Goal: Task Accomplishment & Management: Manage account settings

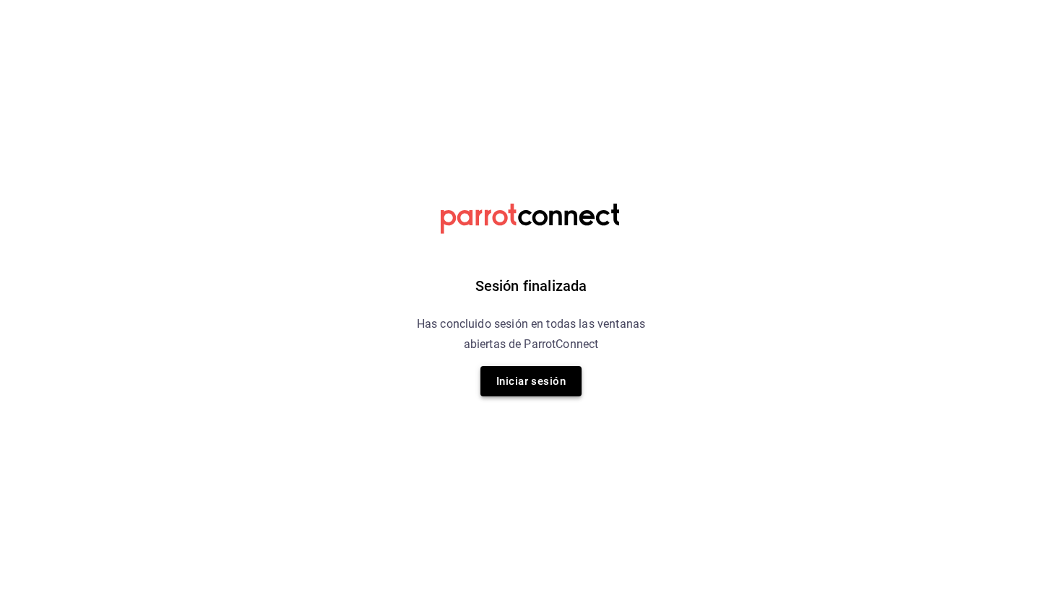
click at [539, 373] on button "Iniciar sesión" at bounding box center [530, 381] width 101 height 30
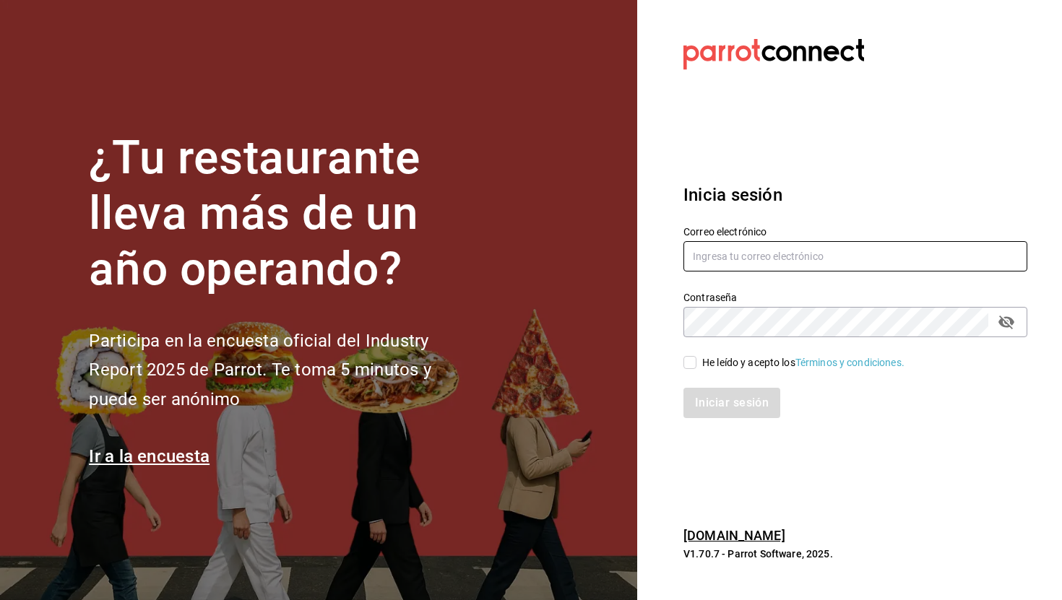
click at [717, 254] on input "text" at bounding box center [855, 256] width 344 height 30
type input "[PERSON_NAME][EMAIL_ADDRESS][PERSON_NAME][PERSON_NAME][DOMAIN_NAME]"
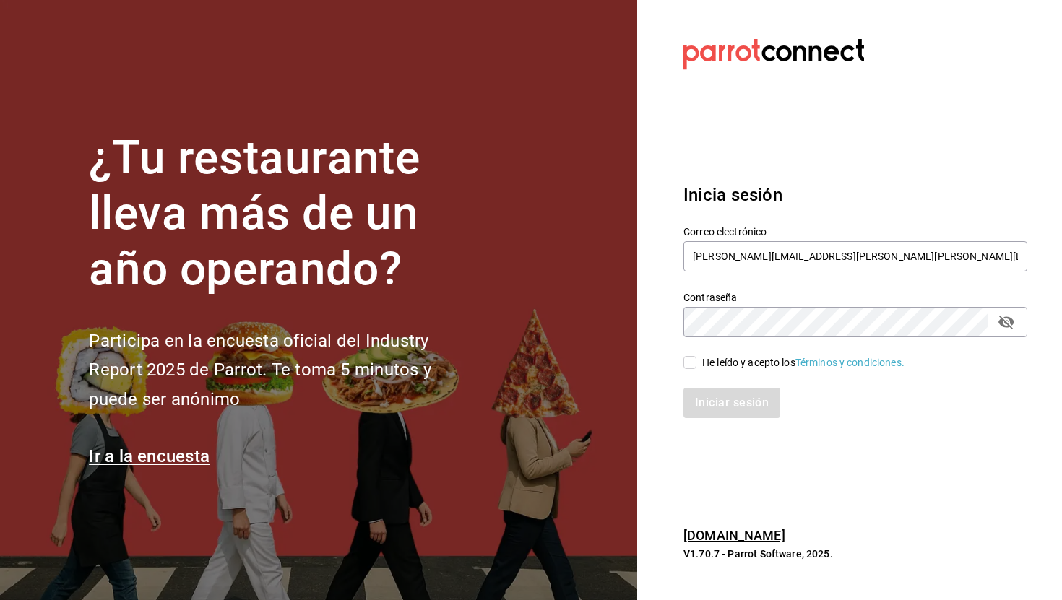
click at [690, 364] on input "He leído y acepto los Términos y condiciones." at bounding box center [689, 362] width 13 height 13
checkbox input "true"
click at [730, 405] on button "Iniciar sesión" at bounding box center [732, 403] width 98 height 30
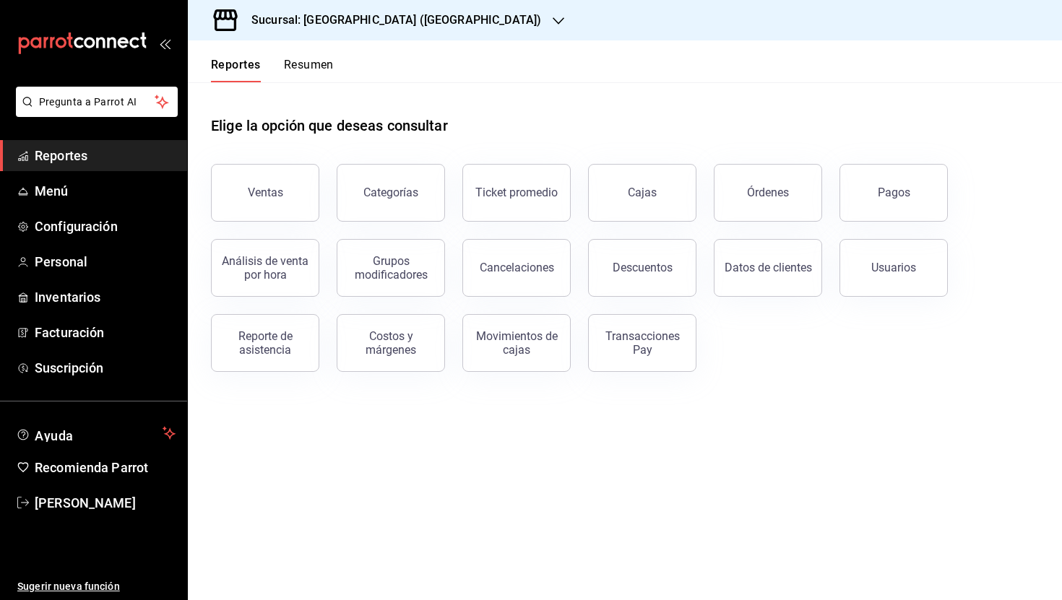
click at [373, 14] on h3 "Sucursal: Furia Hacienda (Chiapas)" at bounding box center [390, 20] width 301 height 17
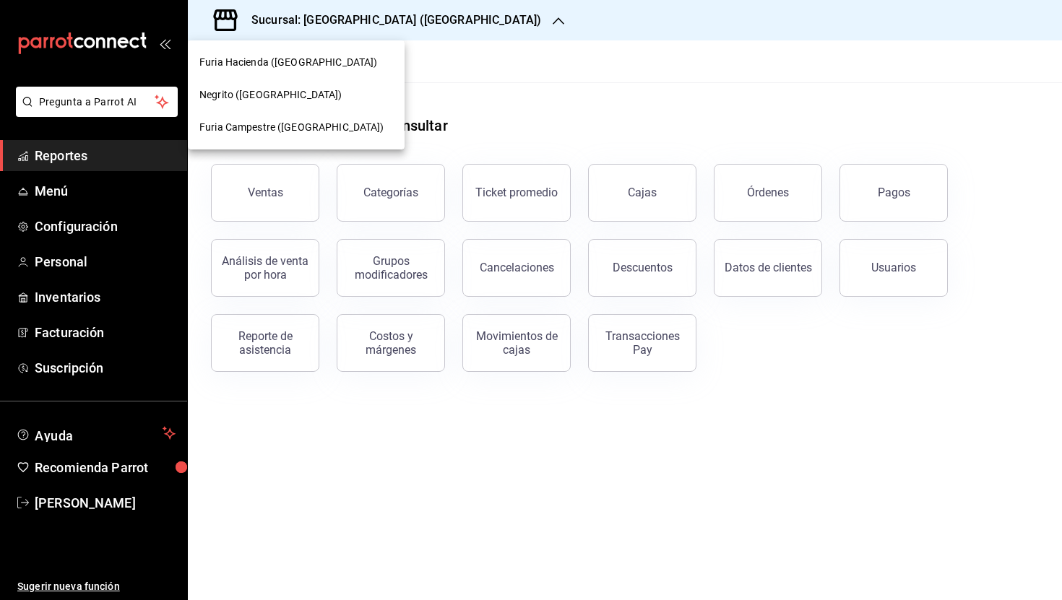
click at [252, 103] on div "Negrito (Chiapas)" at bounding box center [296, 95] width 217 height 33
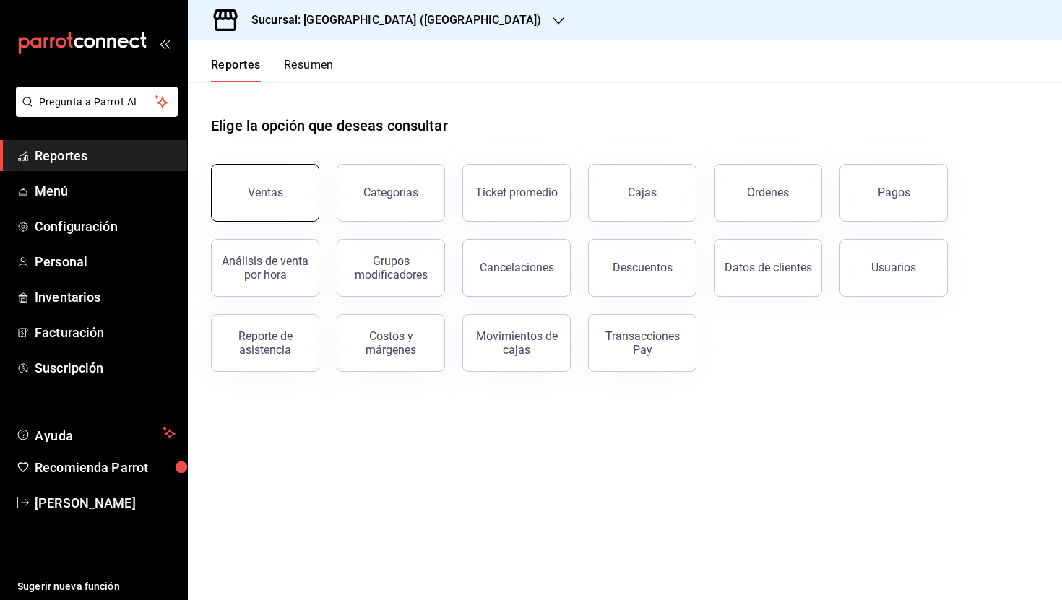
click at [260, 184] on button "Ventas" at bounding box center [265, 193] width 108 height 58
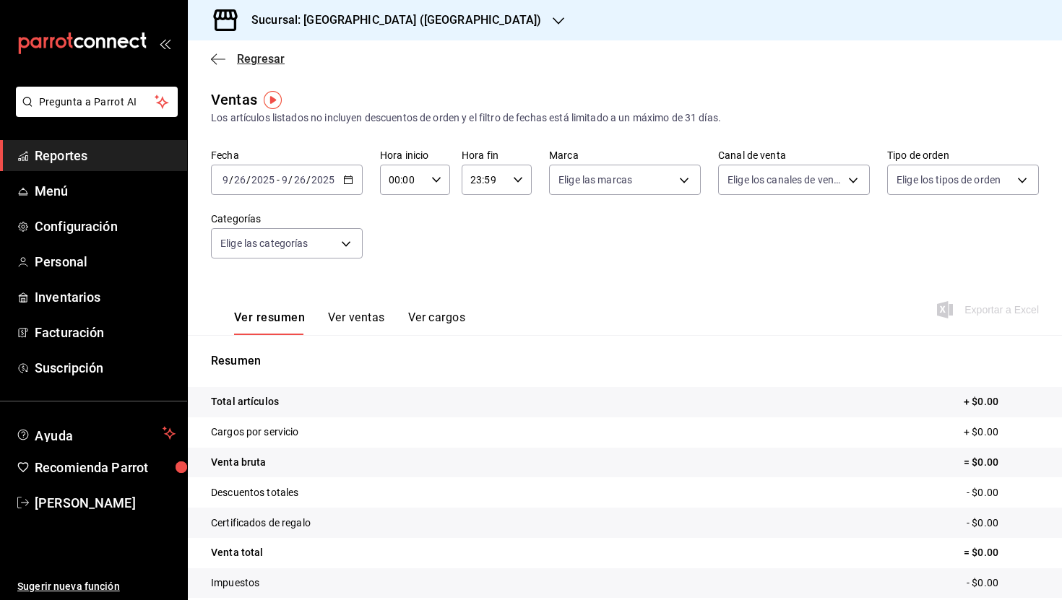
click at [241, 59] on span "Regresar" at bounding box center [261, 59] width 48 height 14
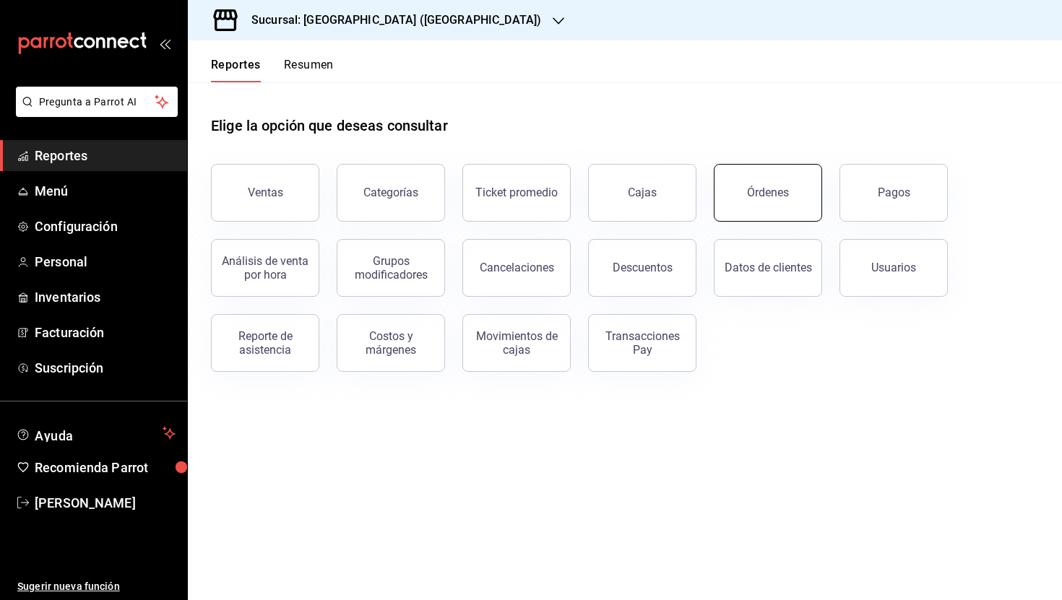
click at [757, 199] on button "Órdenes" at bounding box center [768, 193] width 108 height 58
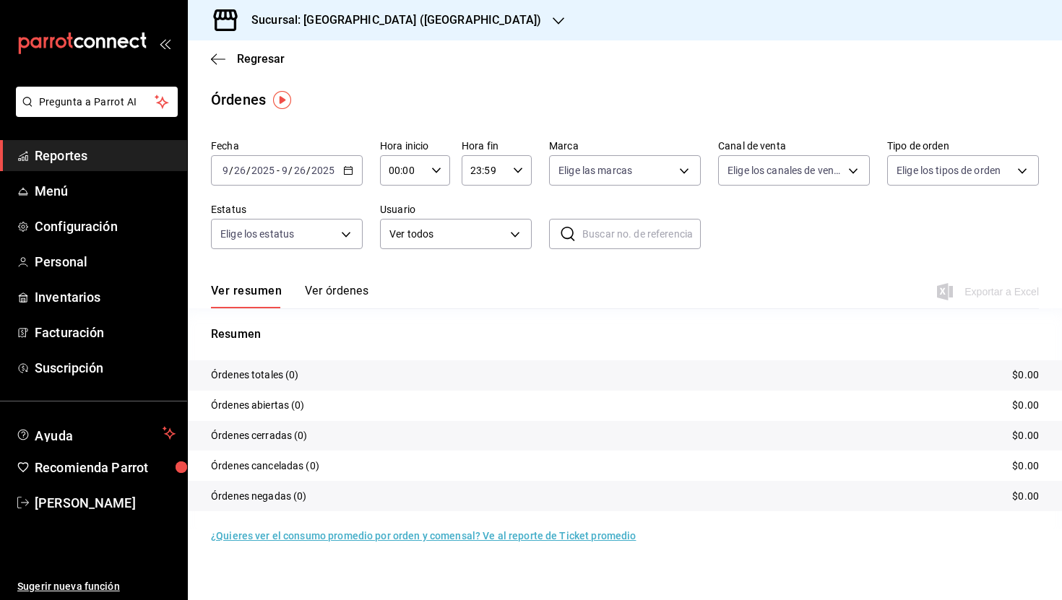
click at [330, 290] on button "Ver órdenes" at bounding box center [337, 296] width 64 height 25
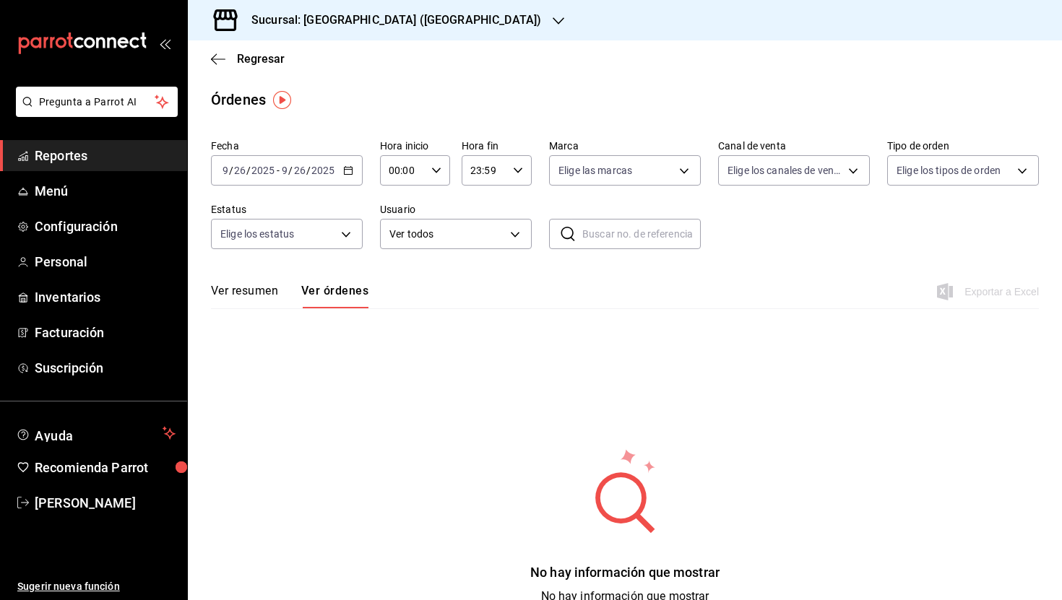
click at [252, 304] on button "Ver resumen" at bounding box center [244, 296] width 67 height 25
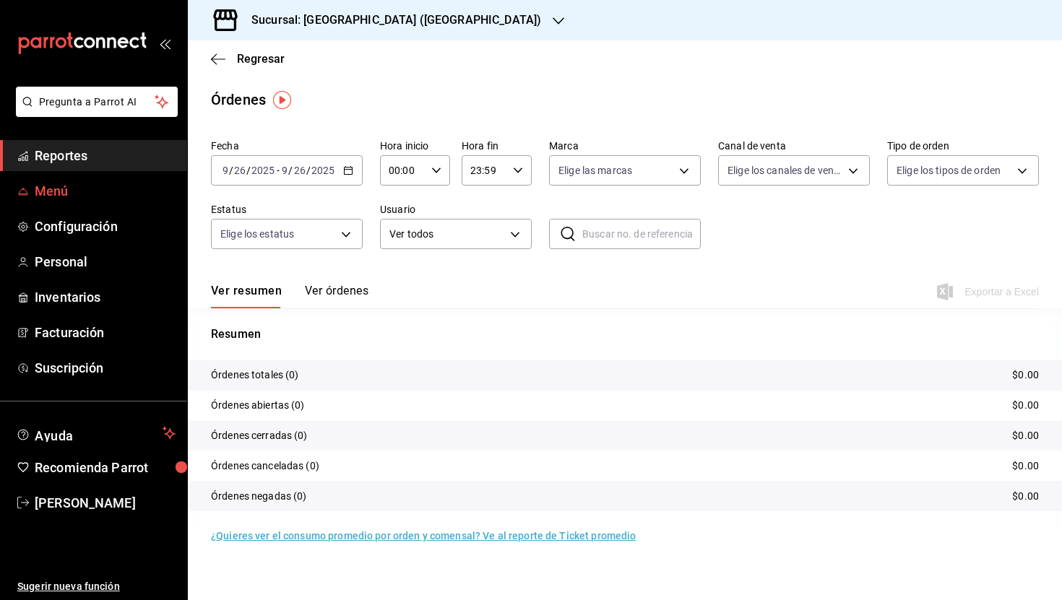
click at [93, 181] on span "Menú" at bounding box center [105, 191] width 141 height 20
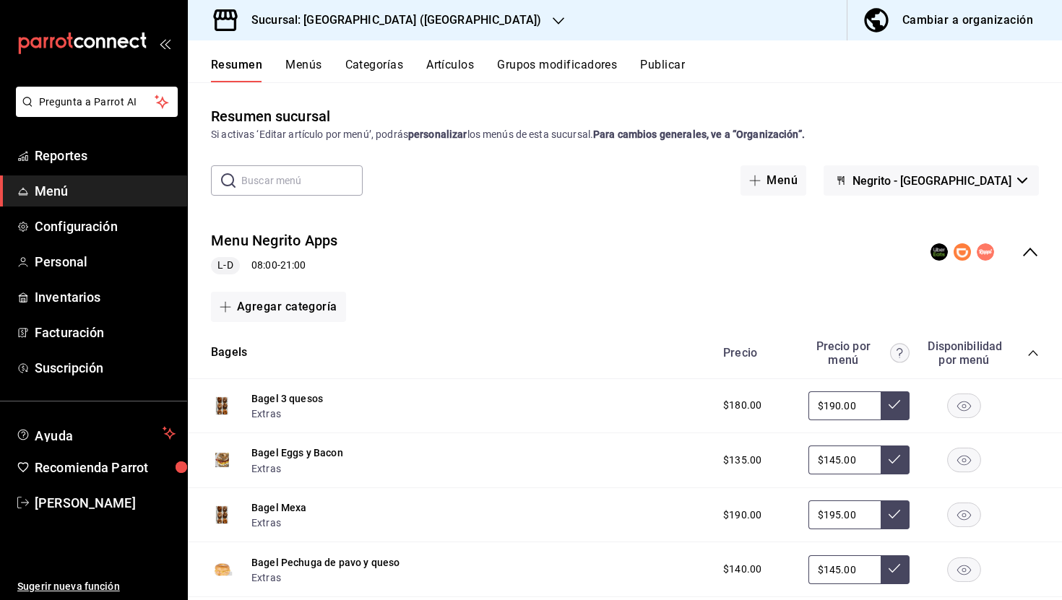
click at [1029, 250] on icon "collapse-menu-row" at bounding box center [1030, 252] width 14 height 9
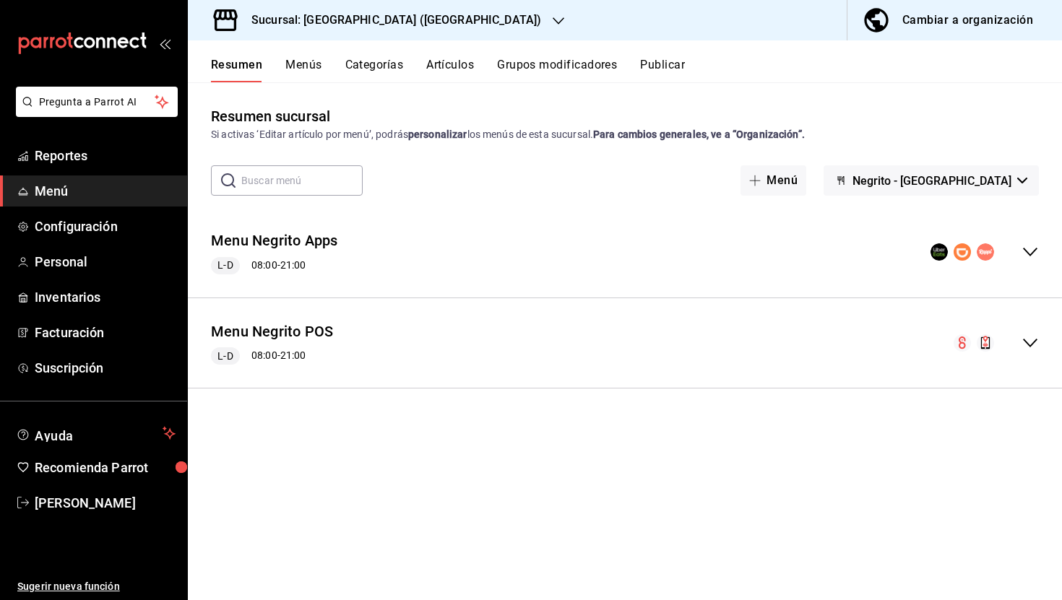
click at [946, 24] on div "Cambiar a organización" at bounding box center [967, 20] width 131 height 20
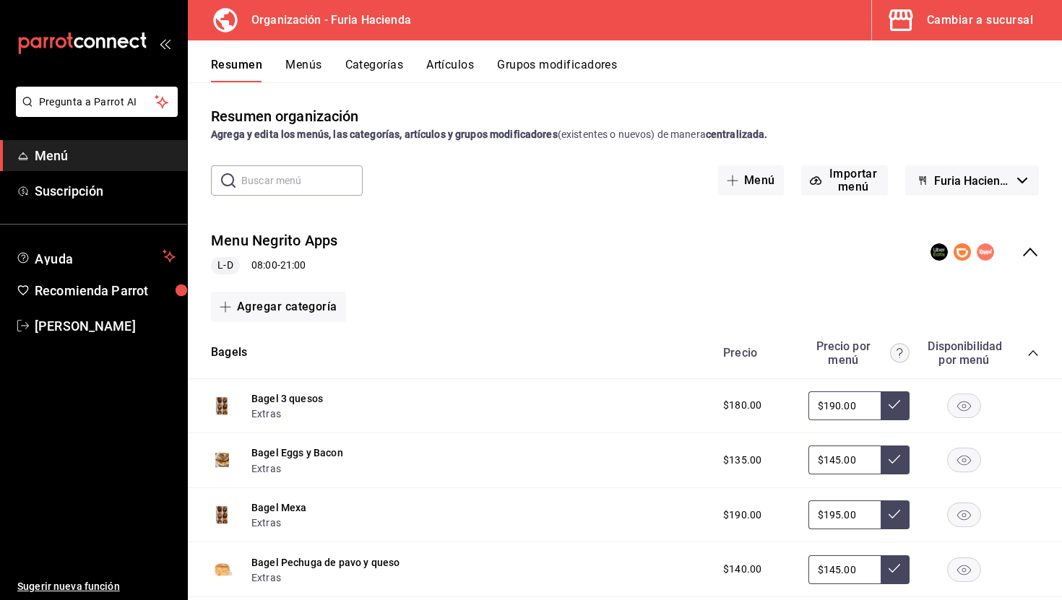
click at [1030, 350] on icon "collapse-category-row" at bounding box center [1033, 353] width 12 height 12
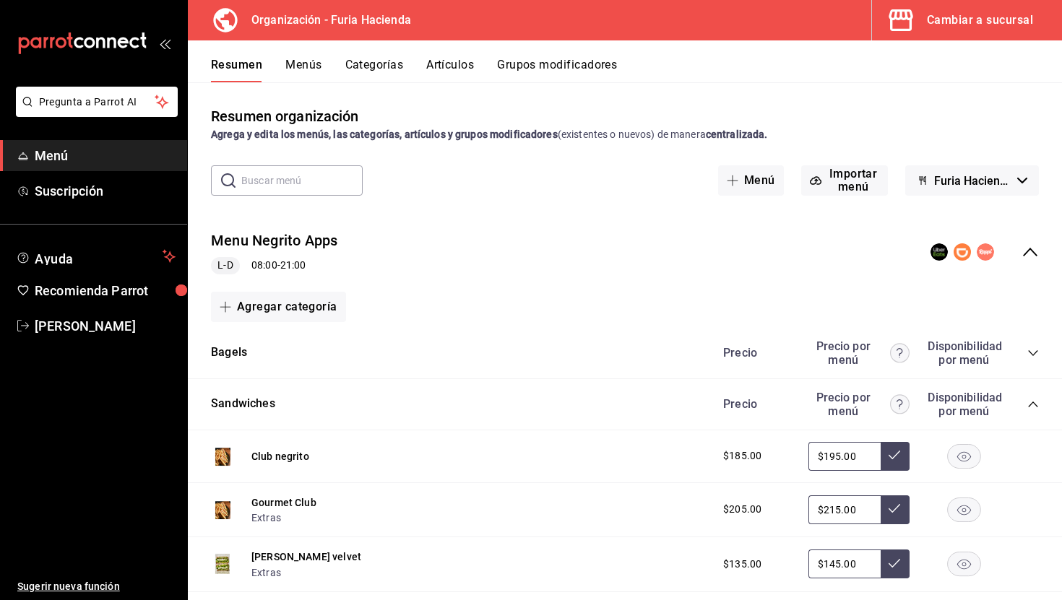
click at [1029, 249] on icon "collapse-menu-row" at bounding box center [1030, 252] width 14 height 9
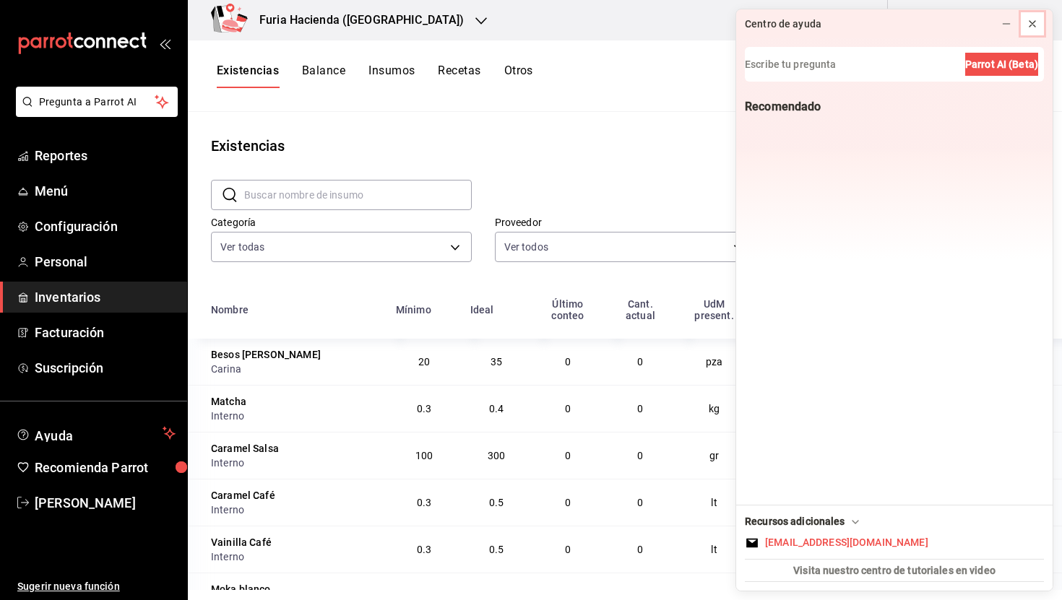
click at [1034, 22] on icon at bounding box center [1033, 24] width 12 height 12
